Goal: Task Accomplishment & Management: Manage account settings

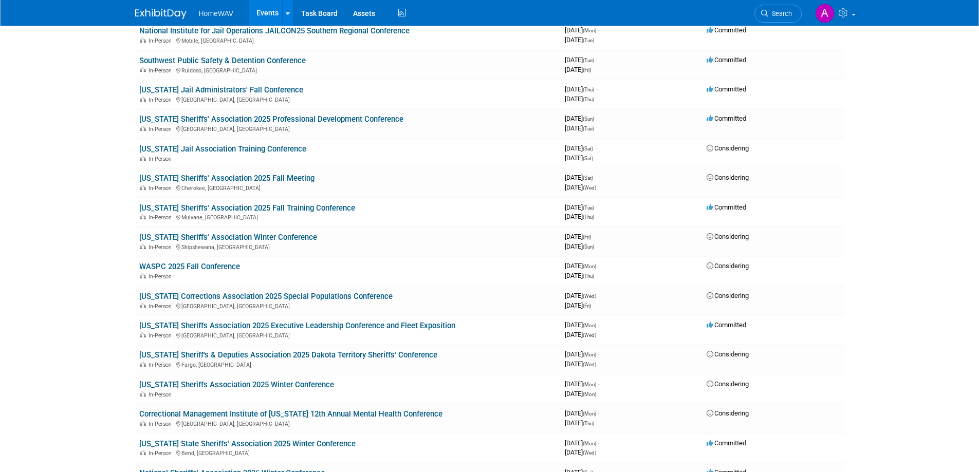
scroll to position [545, 0]
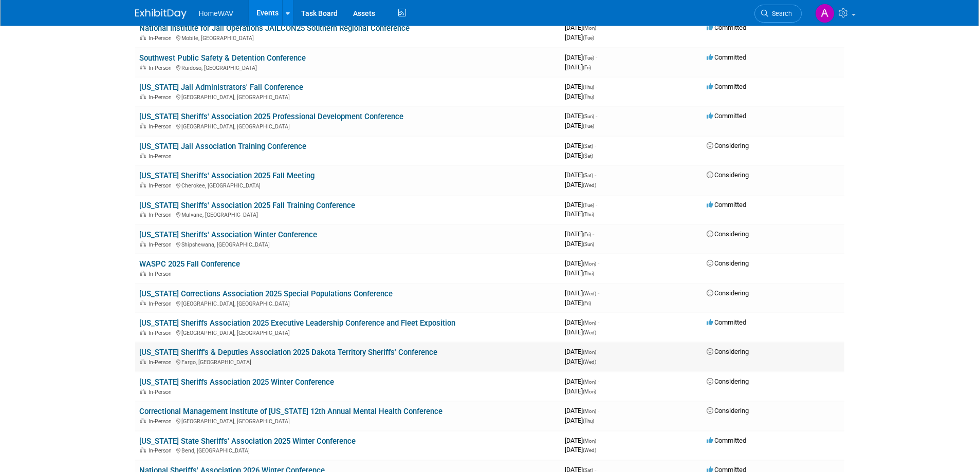
click at [344, 352] on link "[US_STATE] Sheriff's & Deputies Association 2025 Dakota Territory Sheriffs' Con…" at bounding box center [288, 352] width 298 height 9
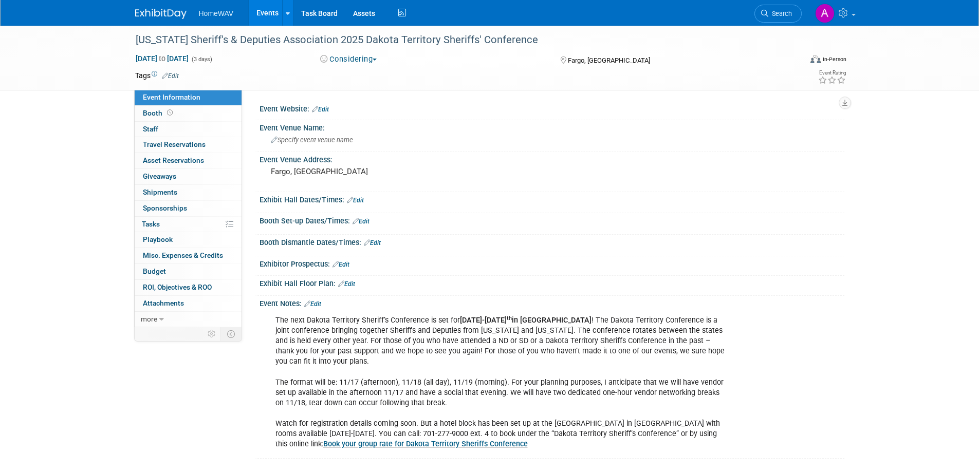
click at [327, 107] on link "Edit" at bounding box center [320, 109] width 17 height 7
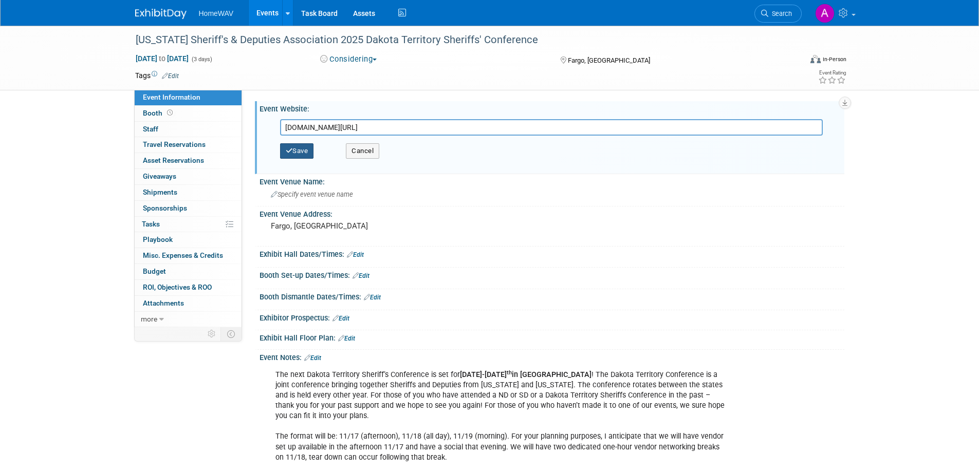
type input "www.ndaco.org/dtsc"
click at [300, 153] on button "Save" at bounding box center [297, 150] width 34 height 15
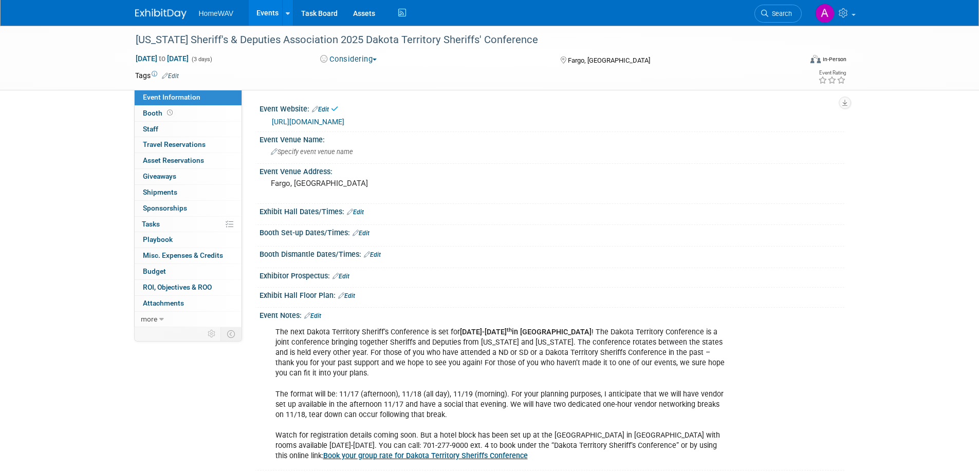
click at [270, 11] on link "Events" at bounding box center [268, 13] width 38 height 26
